Goal: Information Seeking & Learning: Understand process/instructions

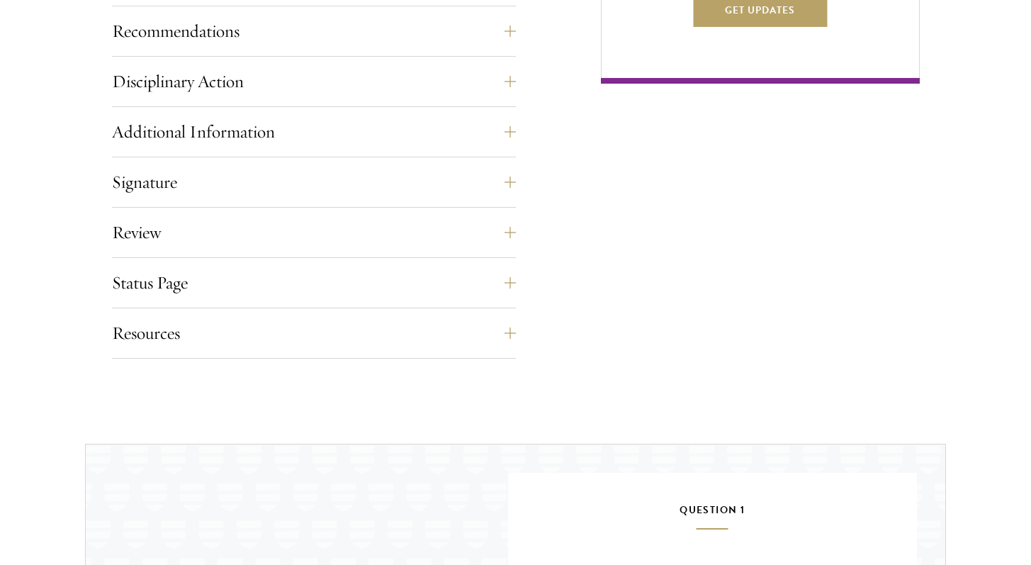
scroll to position [1288, 0]
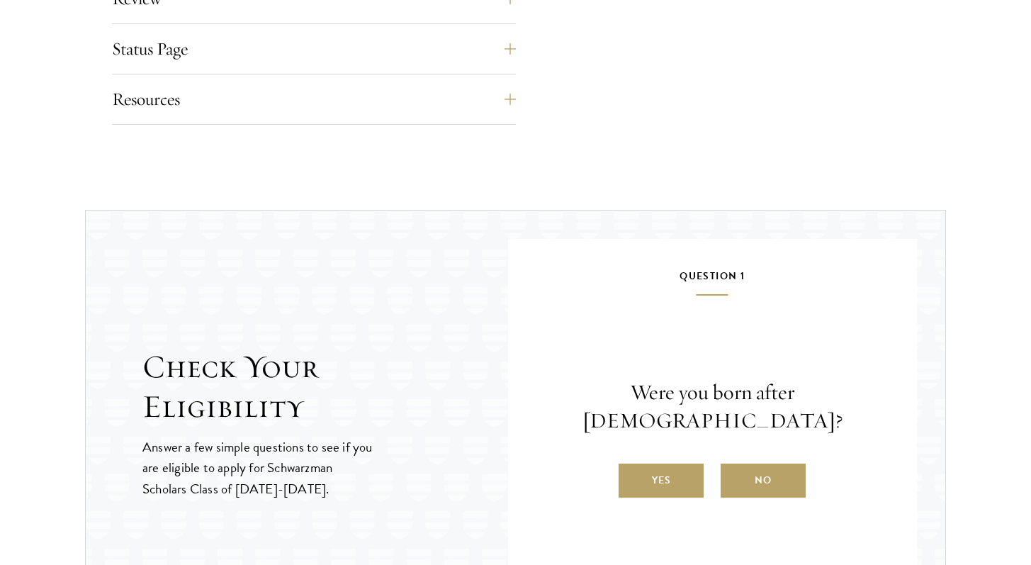
click at [509, 66] on div "Status Page This page will appear after you have submitted your application. Yo…" at bounding box center [314, 53] width 404 height 43
click at [509, 62] on button "Status Page" at bounding box center [325, 49] width 404 height 34
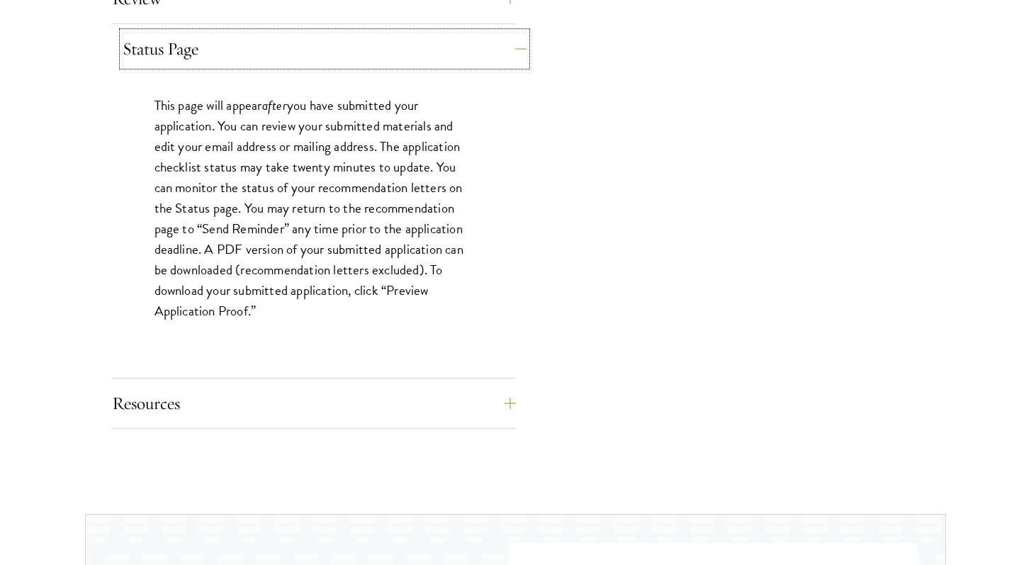
click at [508, 65] on button "Status Page" at bounding box center [325, 49] width 404 height 34
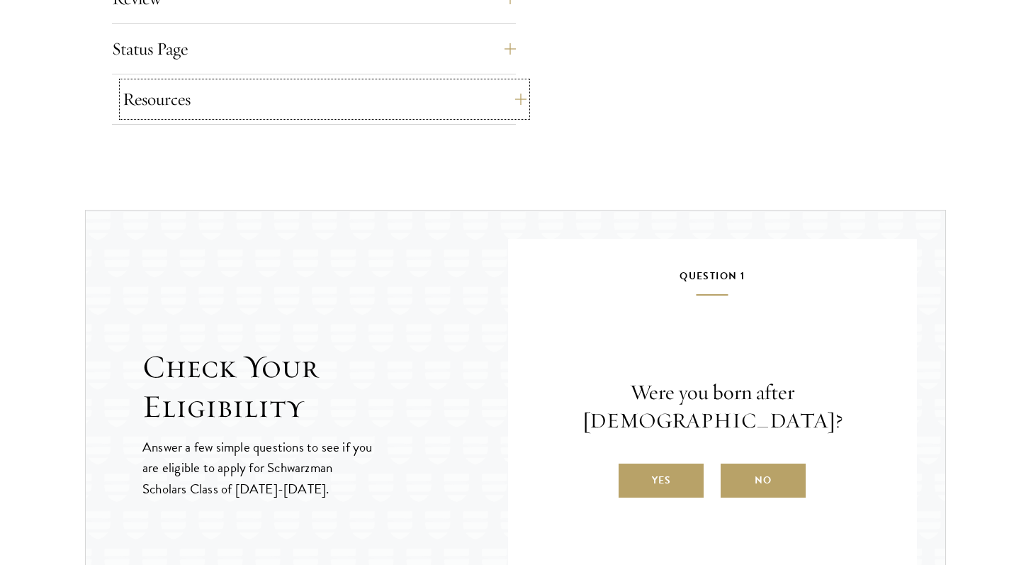
click at [505, 112] on button "Resources" at bounding box center [325, 99] width 404 height 34
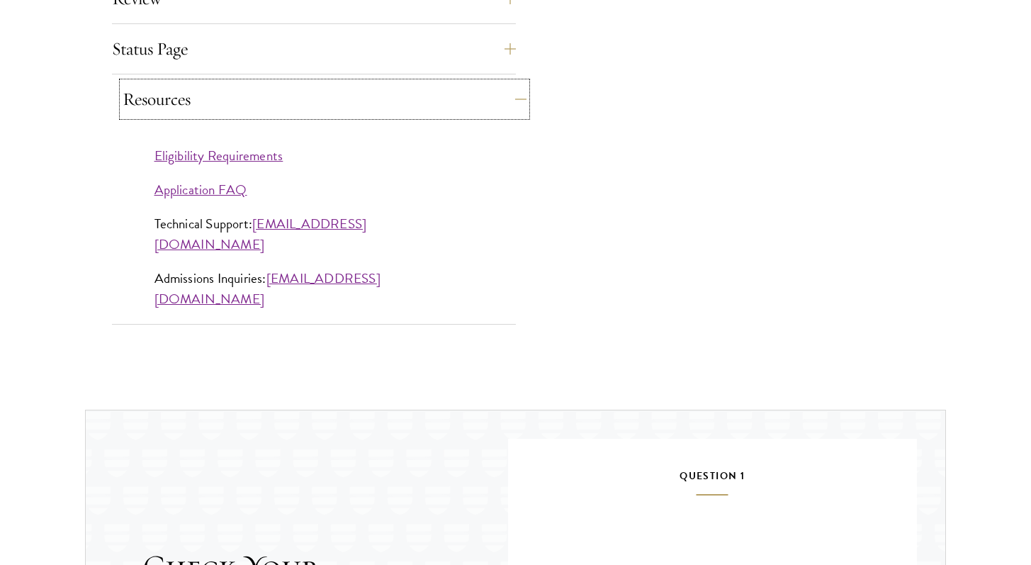
click at [505, 112] on button "Resources" at bounding box center [325, 99] width 404 height 34
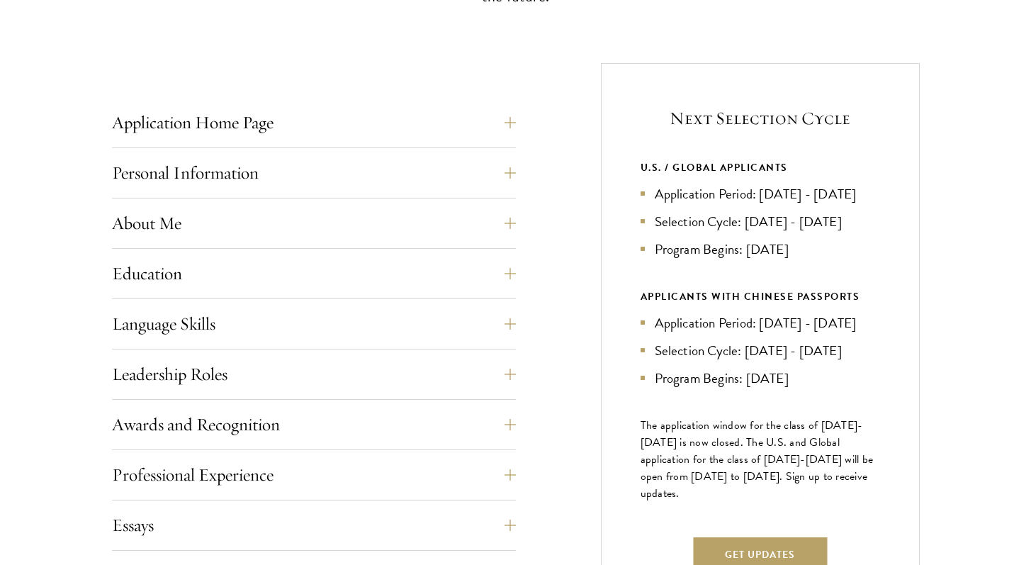
scroll to position [510, 0]
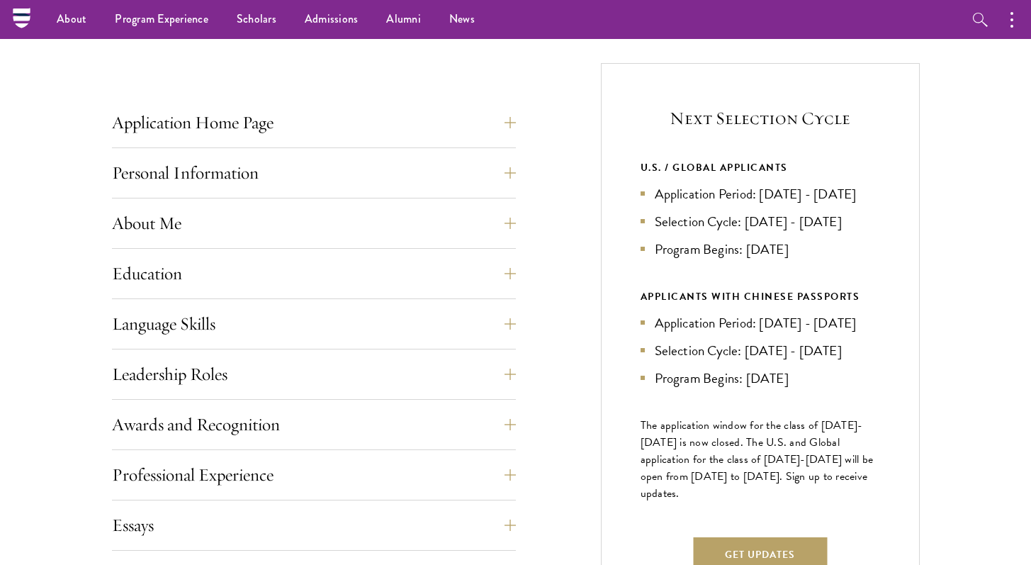
click at [692, 181] on div "U.S. / GLOBAL APPLICANTS Application Period: [DATE] - [DATE] Selection Cycle: […" at bounding box center [760, 209] width 239 height 101
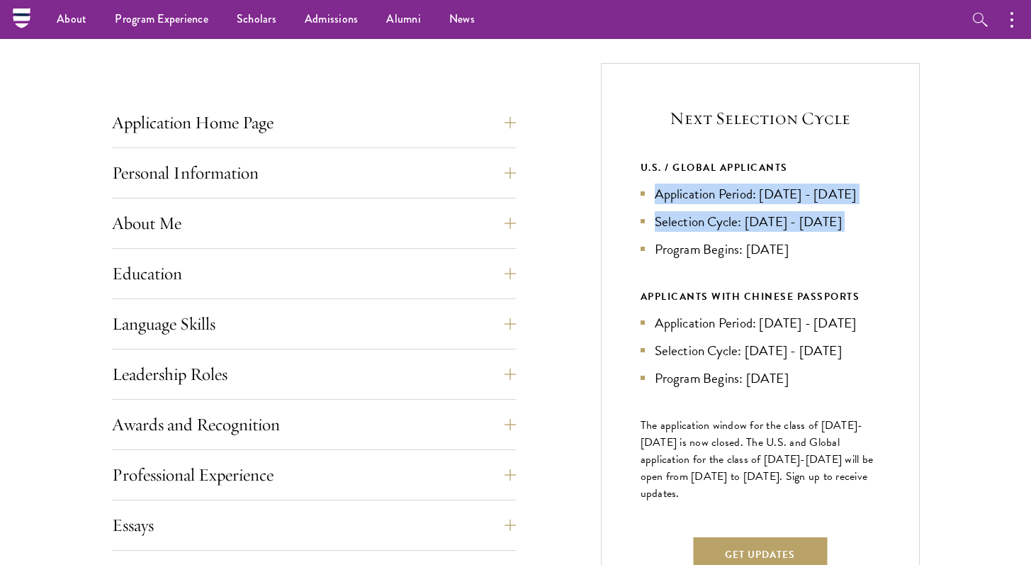
drag, startPoint x: 692, startPoint y: 181, endPoint x: 706, endPoint y: 240, distance: 60.3
click at [706, 240] on div "U.S. / GLOBAL APPLICANTS Application Period: [DATE] - [DATE] Selection Cycle: […" at bounding box center [760, 209] width 239 height 101
click at [706, 232] on li "Selection Cycle: [DATE] - [DATE]" at bounding box center [760, 221] width 239 height 21
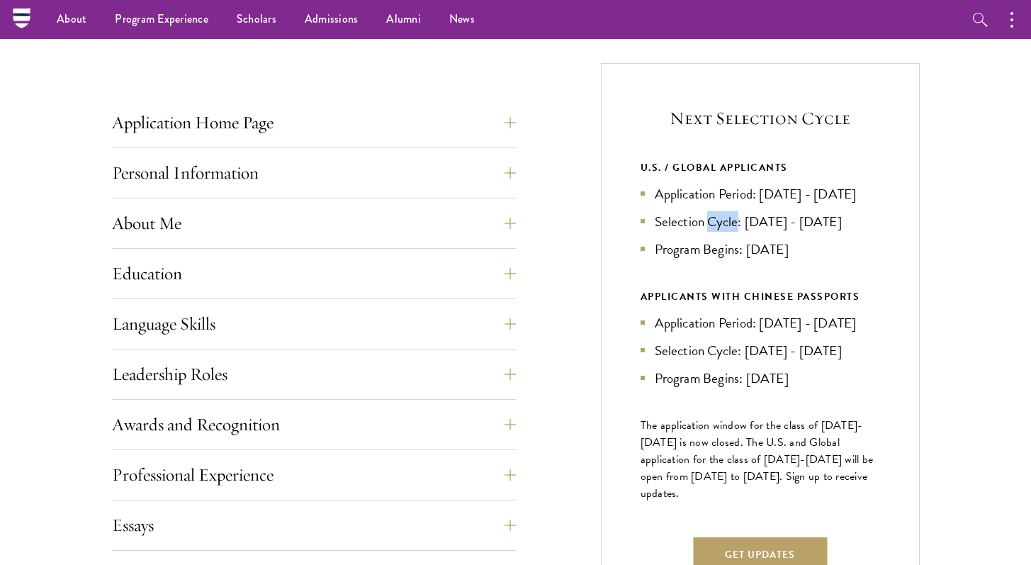
click at [706, 232] on li "Selection Cycle: [DATE] - [DATE]" at bounding box center [760, 221] width 239 height 21
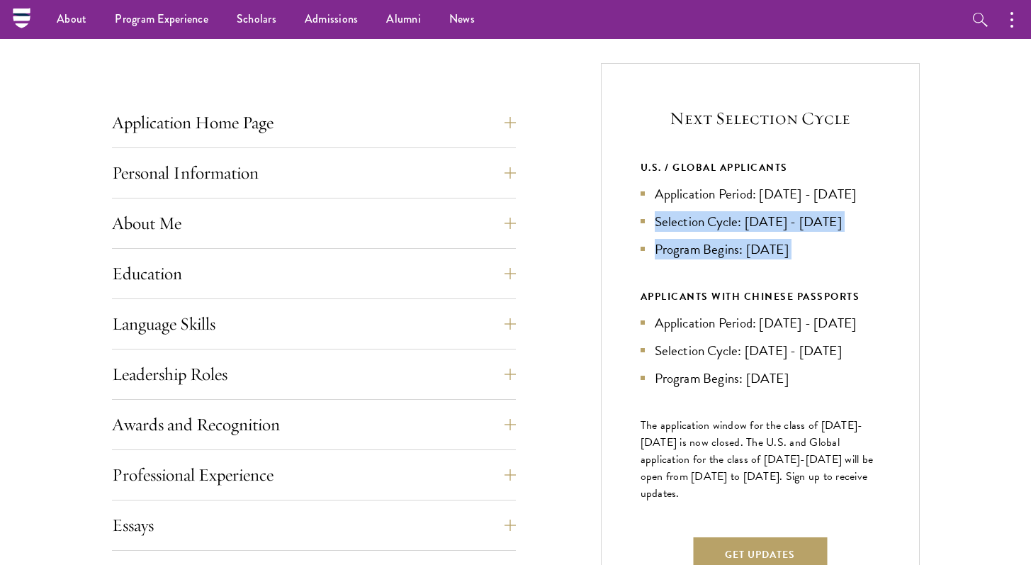
drag, startPoint x: 706, startPoint y: 240, endPoint x: 702, endPoint y: 260, distance: 20.2
click at [702, 259] on ul "Application Period: [DATE] - [DATE] Selection Cycle: [DATE] - [DATE] Program Be…" at bounding box center [760, 222] width 239 height 76
click at [702, 259] on li "Program Begins: [DATE]" at bounding box center [760, 249] width 239 height 21
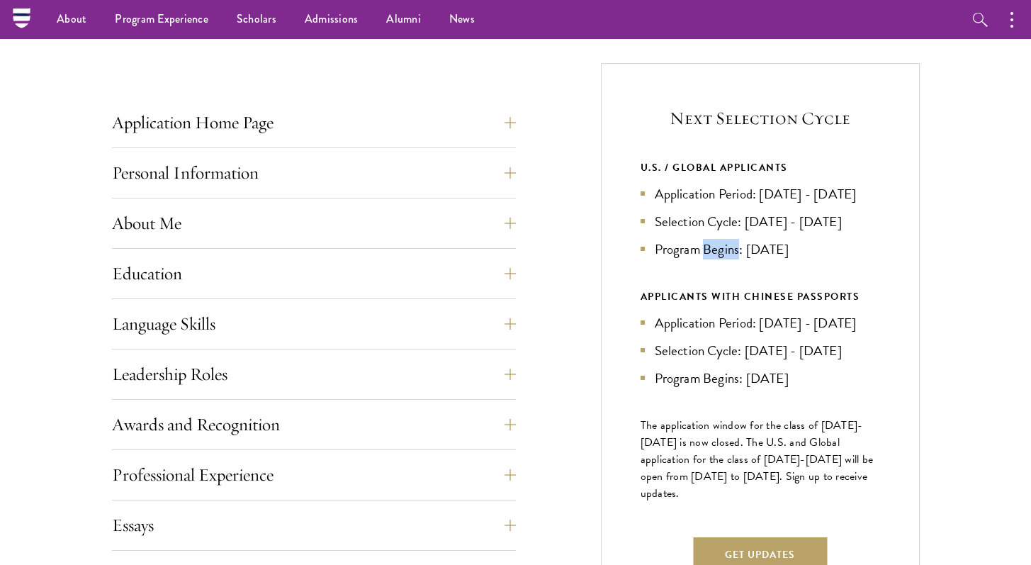
click at [702, 259] on li "Program Begins: [DATE]" at bounding box center [760, 249] width 239 height 21
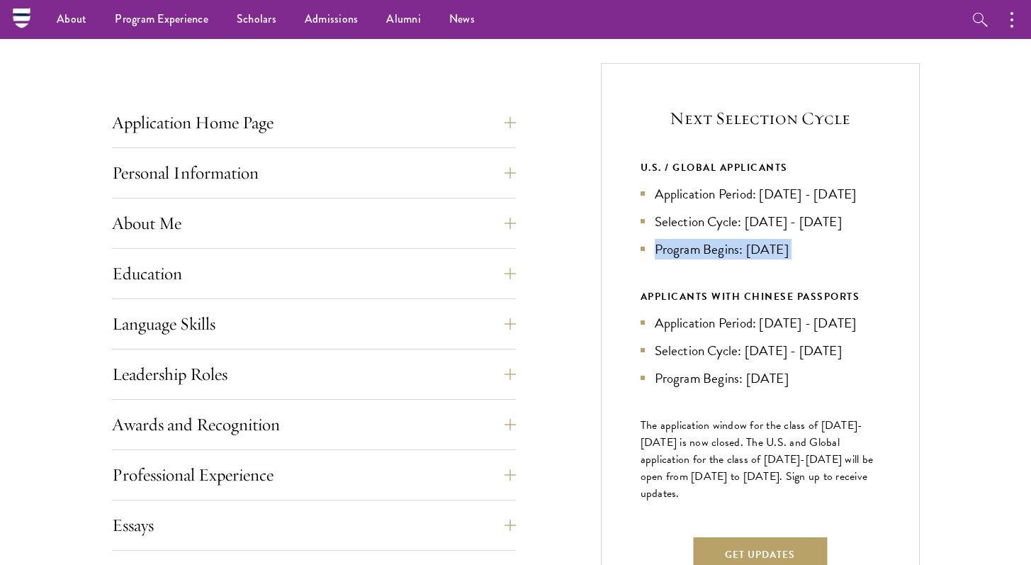
click at [702, 259] on li "Program Begins: [DATE]" at bounding box center [760, 249] width 239 height 21
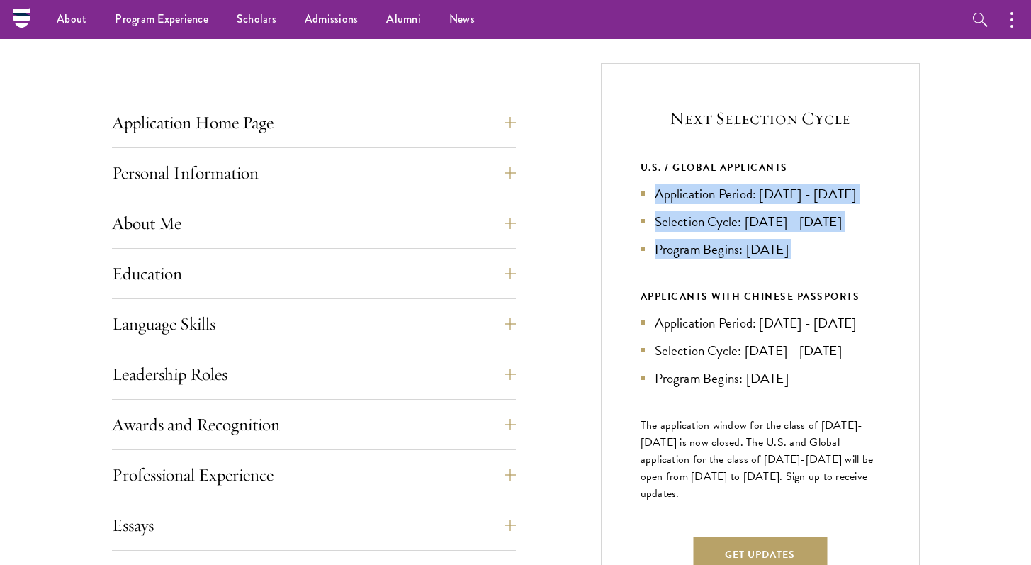
drag, startPoint x: 702, startPoint y: 260, endPoint x: 703, endPoint y: 210, distance: 49.6
click at [703, 210] on ul "Application Period: [DATE] - [DATE] Selection Cycle: [DATE] - [DATE] Program Be…" at bounding box center [760, 222] width 239 height 76
click at [703, 204] on li "Application Period: [DATE] - [DATE]" at bounding box center [760, 194] width 239 height 21
click at [705, 232] on li "Selection Cycle: [DATE] - [DATE]" at bounding box center [760, 221] width 239 height 21
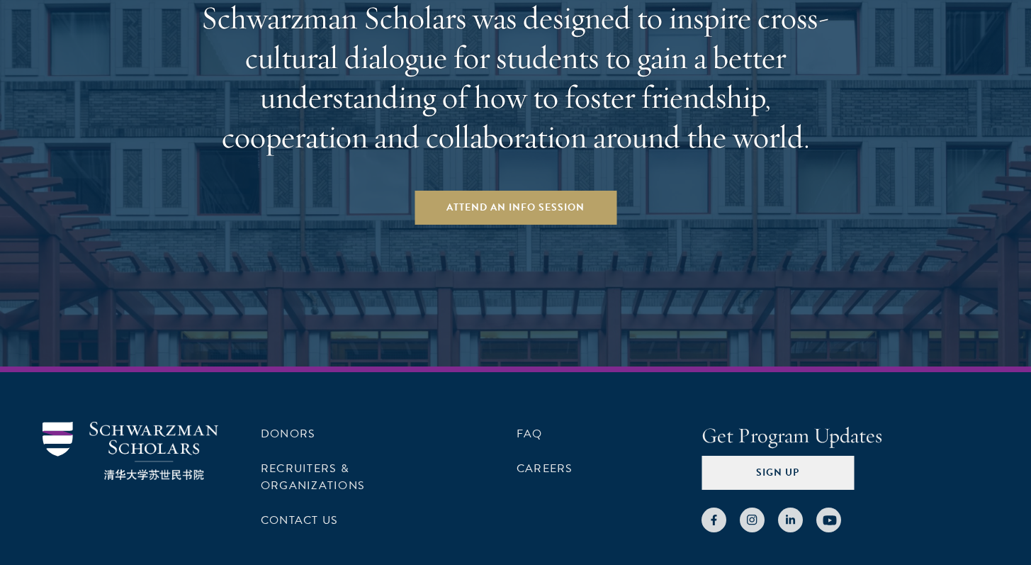
scroll to position [2287, 0]
